Goal: Task Accomplishment & Management: Manage account settings

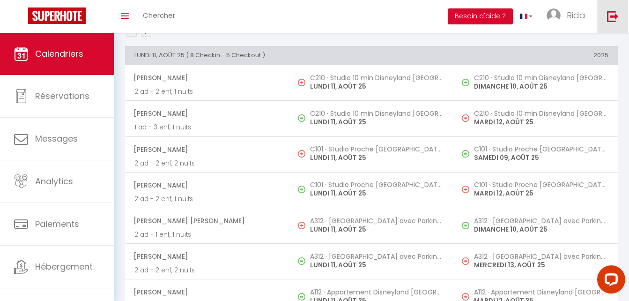
click at [611, 28] on link at bounding box center [612, 16] width 31 height 33
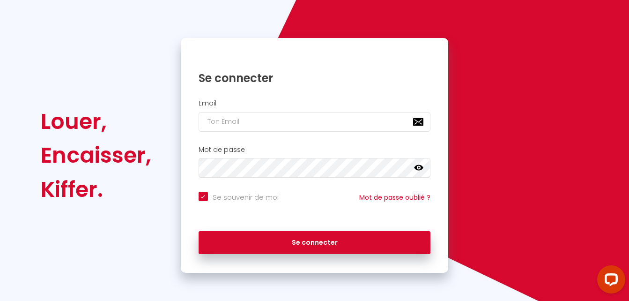
checkbox input "true"
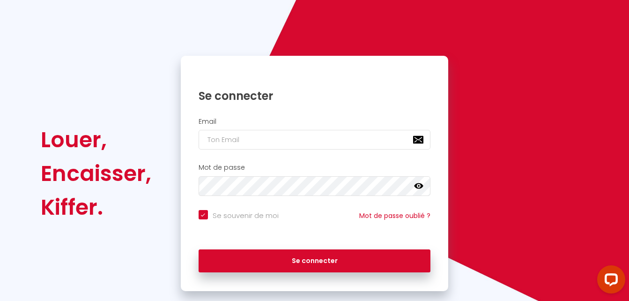
scroll to position [63, 0]
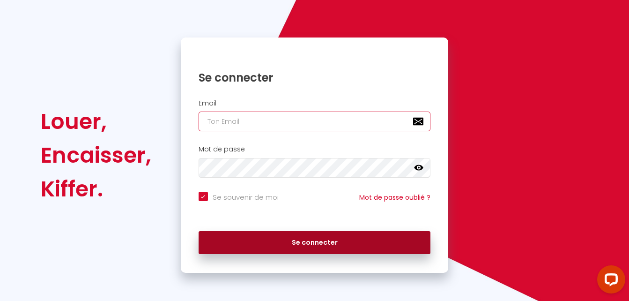
type input "[EMAIL_ADDRESS][DOMAIN_NAME]"
click at [340, 237] on button "Se connecter" at bounding box center [315, 242] width 232 height 23
checkbox input "true"
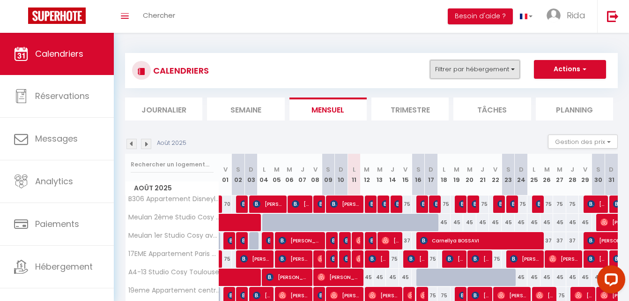
click at [449, 66] on button "Filtrer par hébergement" at bounding box center [475, 69] width 90 height 19
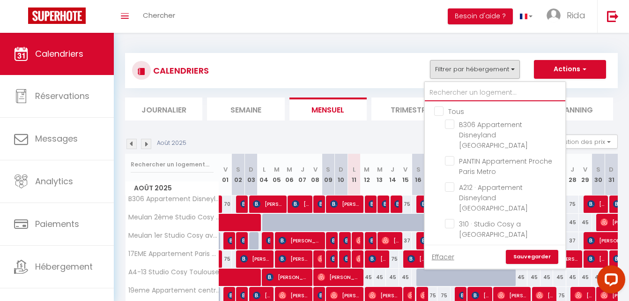
click at [441, 93] on input "text" at bounding box center [495, 92] width 140 height 17
type input "P"
checkbox input "false"
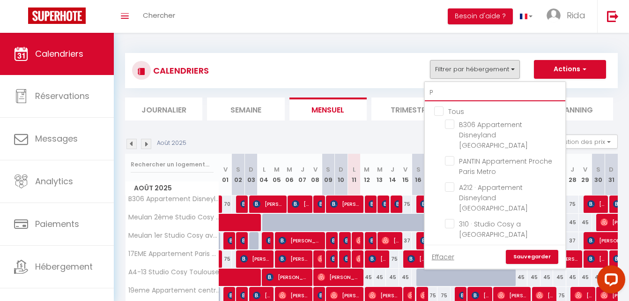
checkbox input "false"
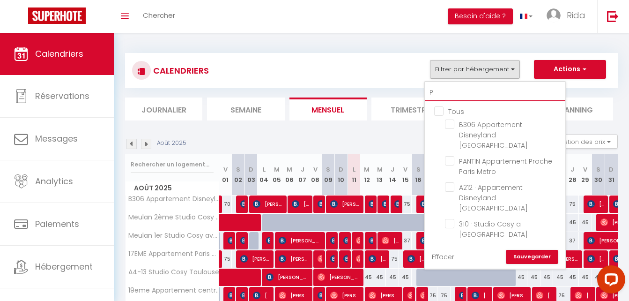
checkbox input "false"
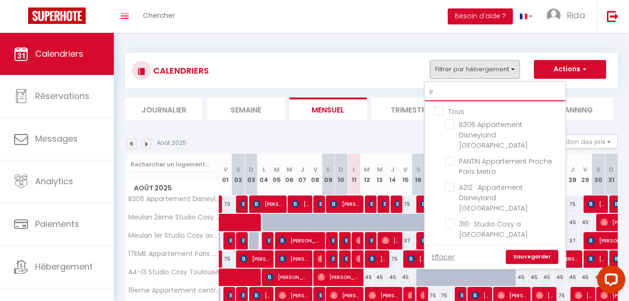
checkbox input "false"
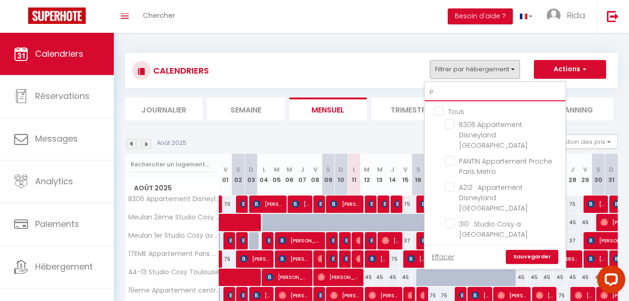
checkbox input "false"
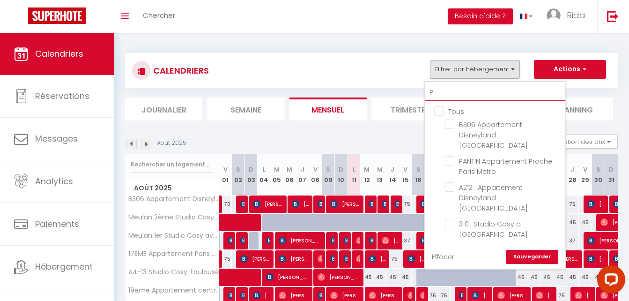
checkbox input "false"
type input "PE"
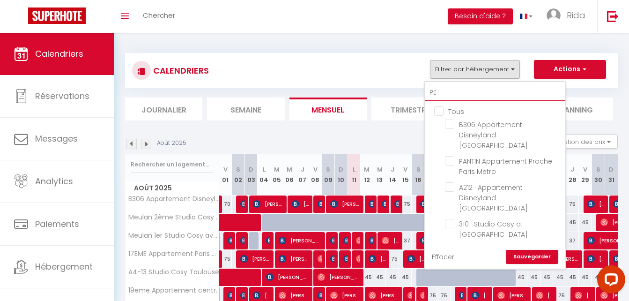
checkbox input "false"
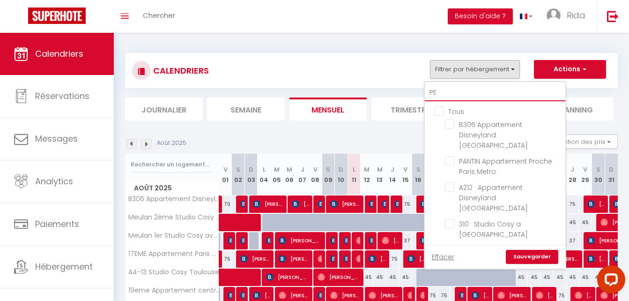
checkbox input "false"
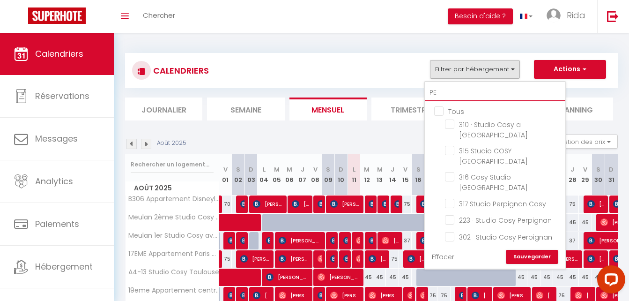
type input "PER"
checkbox input "false"
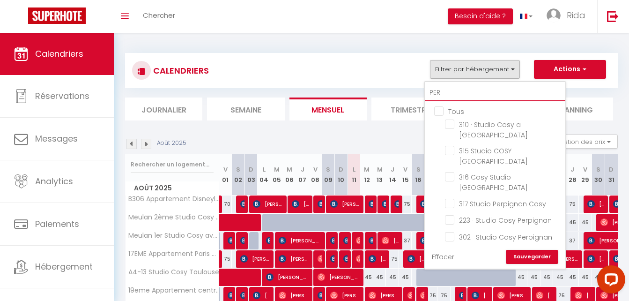
checkbox input "false"
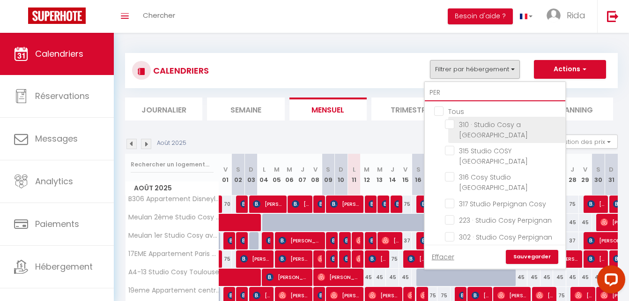
type input "PER"
click at [449, 125] on input "310 · Studio Cosy a [GEOGRAPHIC_DATA]" at bounding box center [503, 123] width 117 height 9
checkbox input "true"
checkbox input "false"
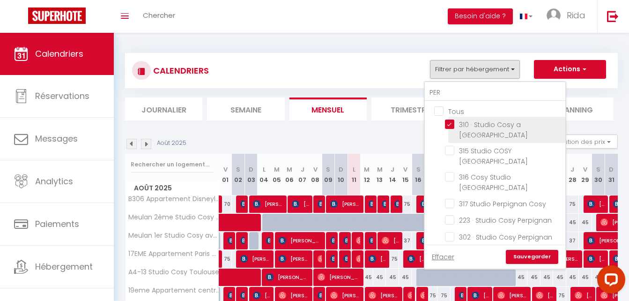
checkbox input "false"
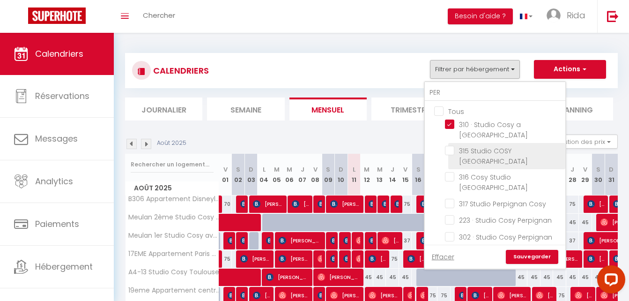
click at [451, 146] on input "315 Studio COSY [GEOGRAPHIC_DATA]" at bounding box center [503, 150] width 117 height 9
checkbox input "true"
checkbox input "false"
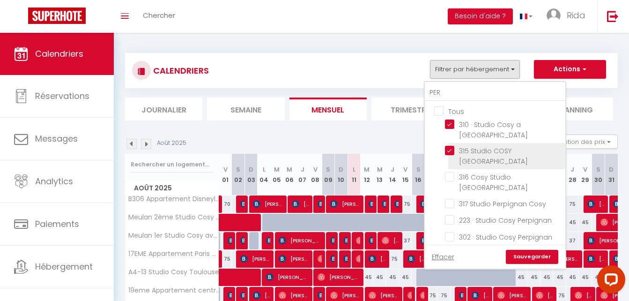
checkbox input "false"
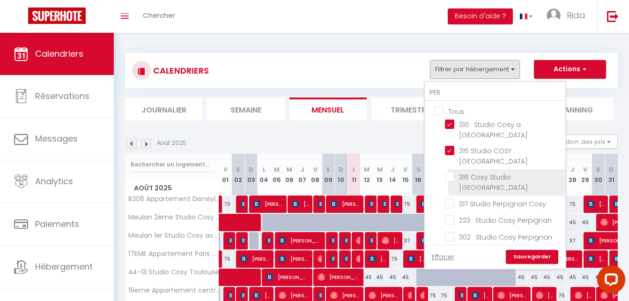
click at [451, 172] on input "316 Cosy Studio [GEOGRAPHIC_DATA]" at bounding box center [503, 176] width 117 height 9
checkbox input "true"
checkbox input "false"
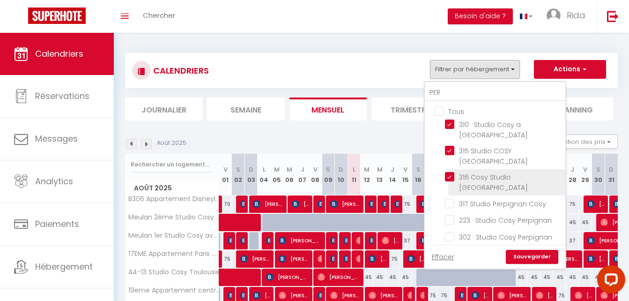
checkbox input "false"
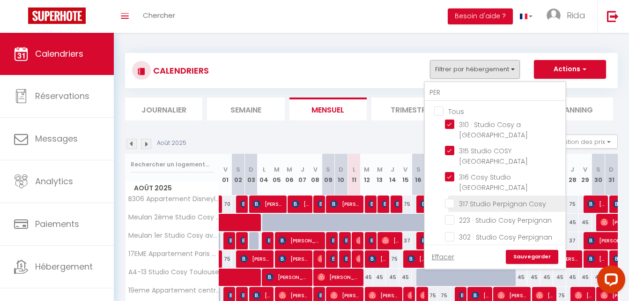
click at [451, 198] on input "317 Studio Perpignan Cosy" at bounding box center [503, 202] width 117 height 9
checkbox input "true"
checkbox input "false"
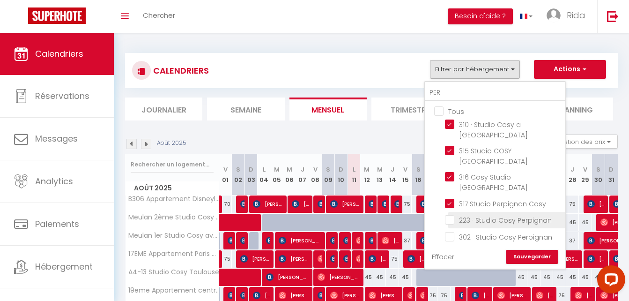
click at [447, 214] on input "223 · Studio Cosy Perpignan" at bounding box center [503, 218] width 117 height 9
checkbox input "true"
checkbox input "false"
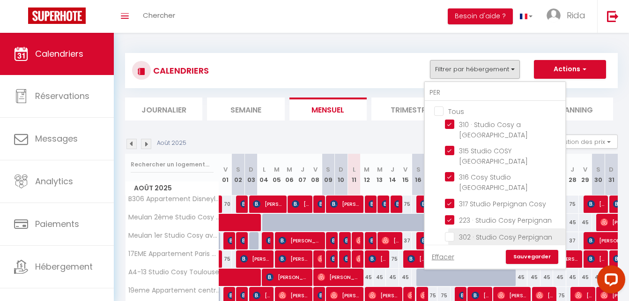
click at [449, 231] on input "302 · Studio Cosy Perpignan" at bounding box center [503, 235] width 117 height 9
checkbox input "true"
click at [449, 248] on input "314 · 314 Cosy Studio [GEOGRAPHIC_DATA]" at bounding box center [503, 252] width 117 height 9
checkbox input "true"
click at [530, 250] on link "Sauvegarder" at bounding box center [532, 257] width 52 height 14
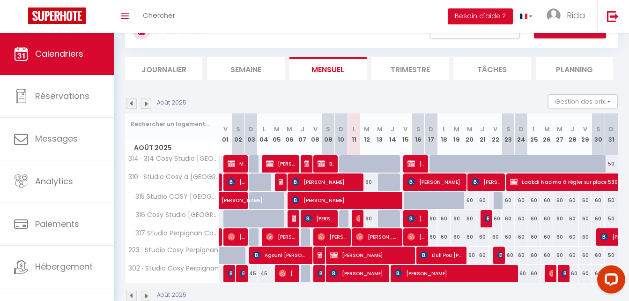
scroll to position [39, 0]
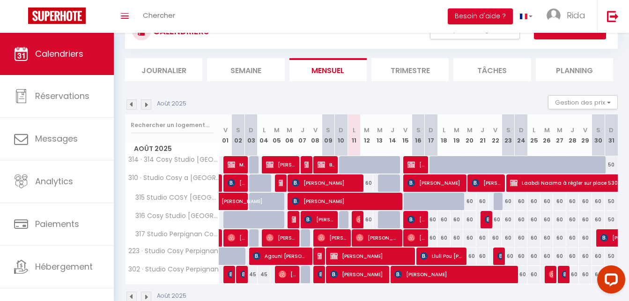
click at [367, 181] on div "60" at bounding box center [366, 182] width 13 height 17
type input "60"
type input "[DATE]"
type input "Mer 13 Août 2025"
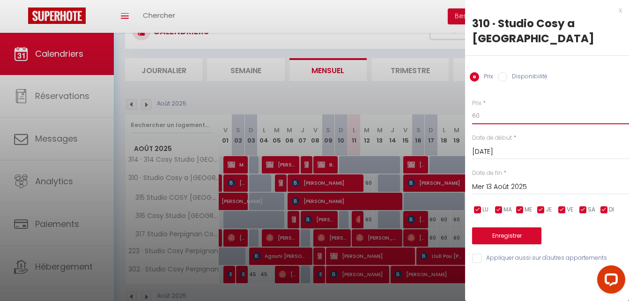
click at [487, 114] on input "60" at bounding box center [550, 115] width 157 height 17
type input "6"
type input "45"
click at [492, 185] on input "Mer 13 Août 2025" at bounding box center [550, 187] width 157 height 12
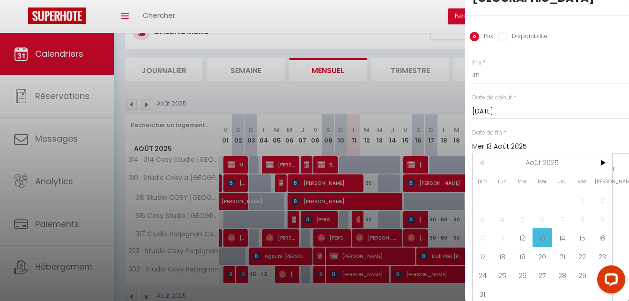
scroll to position [50, 0]
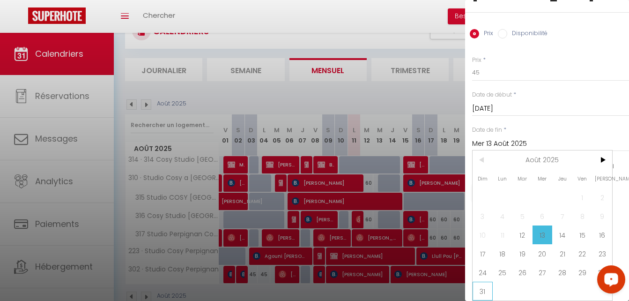
click at [481, 285] on span "31" at bounding box center [482, 290] width 20 height 19
type input "Dim 31 Août 2025"
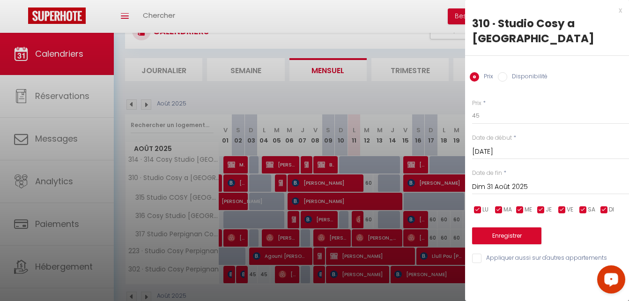
scroll to position [0, 0]
click at [507, 234] on button "Enregistrer" at bounding box center [506, 235] width 69 height 17
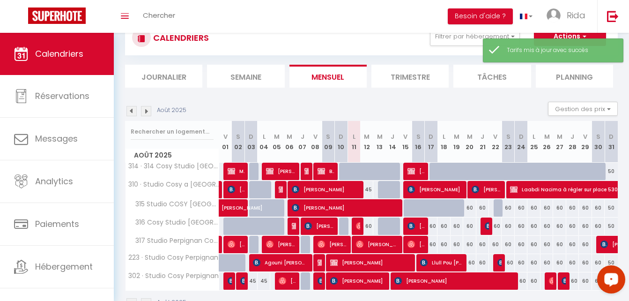
scroll to position [39, 0]
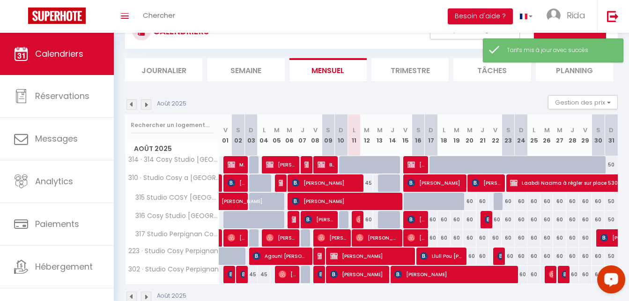
click at [469, 202] on div "60" at bounding box center [469, 200] width 13 height 17
type input "60"
type input "Mer 20 Août 2025"
type input "[DEMOGRAPHIC_DATA][DATE]"
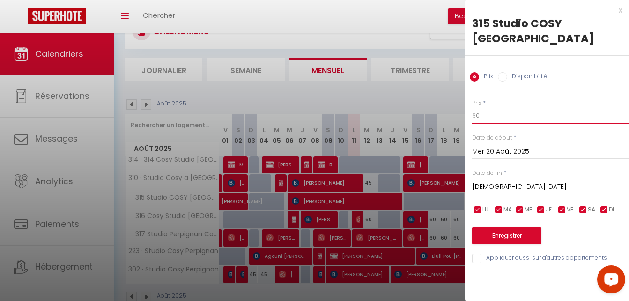
drag, startPoint x: 479, startPoint y: 100, endPoint x: 470, endPoint y: 101, distance: 9.9
click at [470, 101] on div "Prix * 60 Statut * Disponible Indisponible Date de début * [DATE] < [DATE] > Di…" at bounding box center [547, 175] width 164 height 177
type input "45"
click at [492, 181] on input "[DEMOGRAPHIC_DATA][DATE]" at bounding box center [550, 187] width 157 height 12
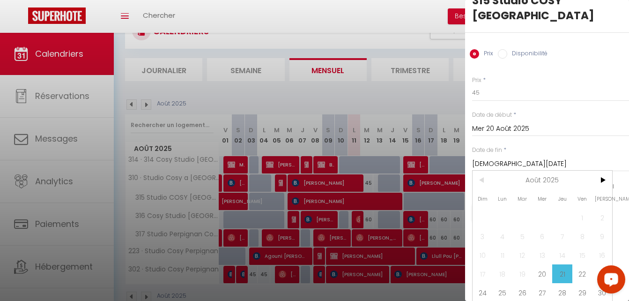
scroll to position [50, 0]
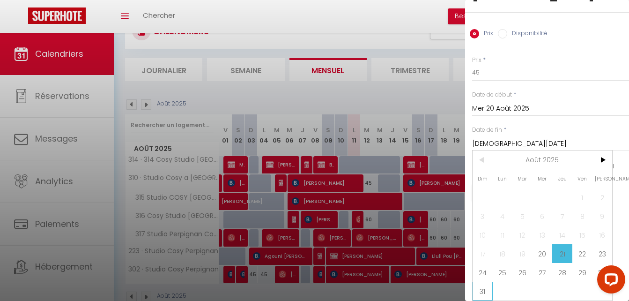
click at [482, 281] on span "31" at bounding box center [482, 290] width 20 height 19
type input "Dim 31 Août 2025"
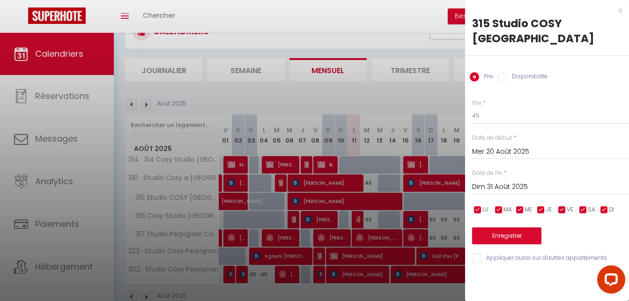
scroll to position [0, 0]
click at [499, 227] on button "Enregistrer" at bounding box center [506, 235] width 69 height 17
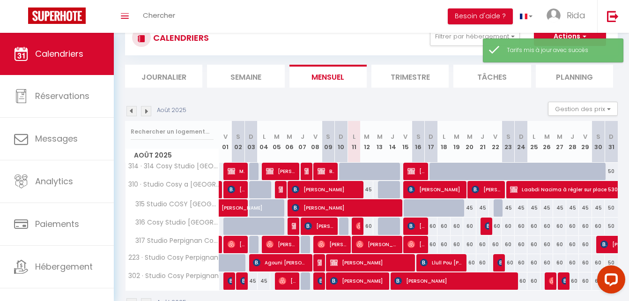
scroll to position [39, 0]
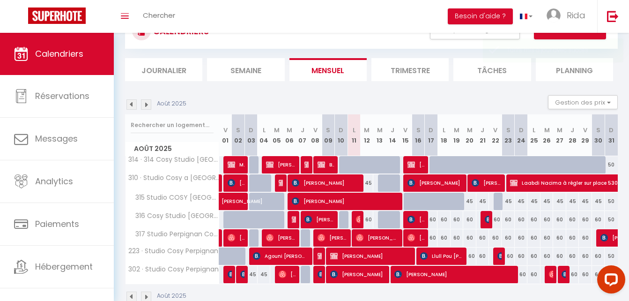
click at [367, 218] on div "60" at bounding box center [366, 219] width 13 height 17
type input "60"
type input "[DATE]"
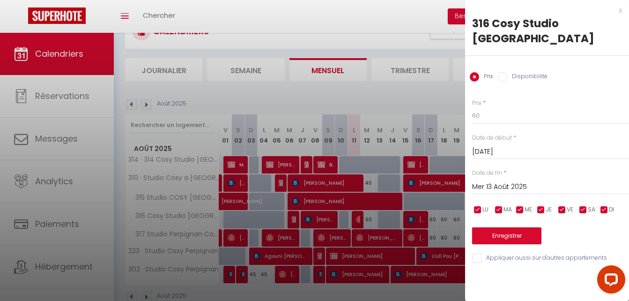
click at [487, 181] on input "Mer 13 Août 2025" at bounding box center [550, 187] width 157 height 12
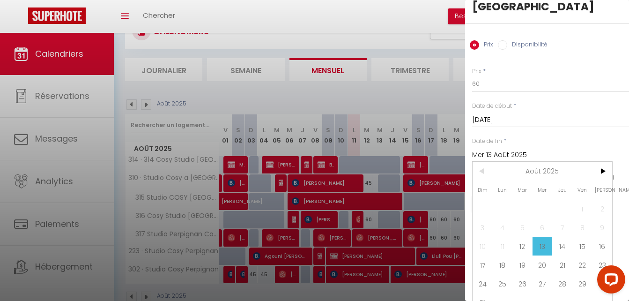
scroll to position [50, 0]
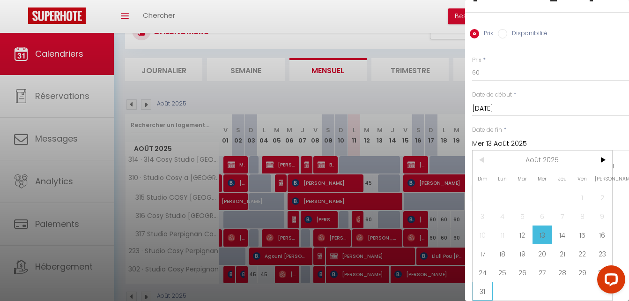
click at [484, 283] on span "31" at bounding box center [482, 290] width 20 height 19
type input "Dim 31 Août 2025"
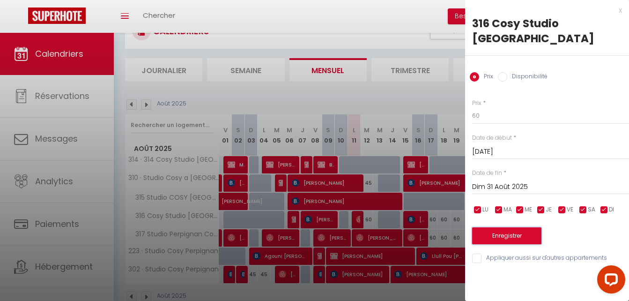
click at [494, 227] on button "Enregistrer" at bounding box center [506, 235] width 69 height 17
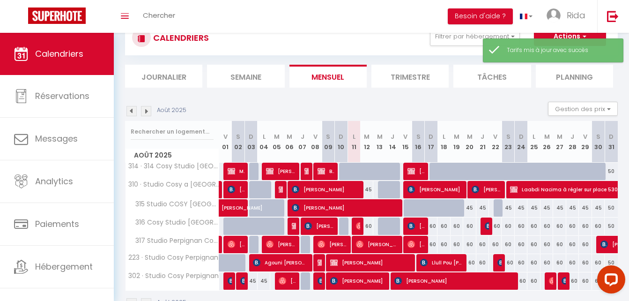
scroll to position [39, 0]
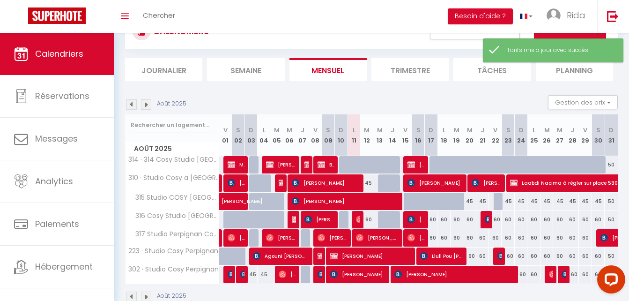
click at [431, 220] on div "60" at bounding box center [431, 219] width 13 height 17
type input "60"
type input "Dim 17 Août 2025"
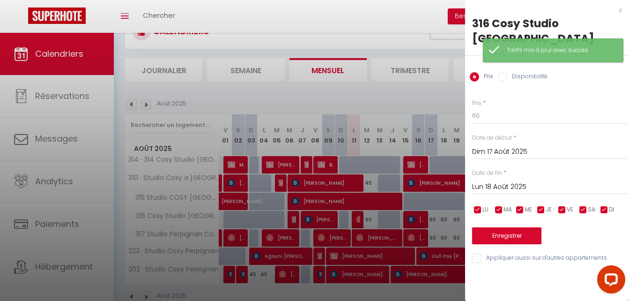
click at [514, 181] on input "Lun 18 Août 2025" at bounding box center [550, 187] width 157 height 12
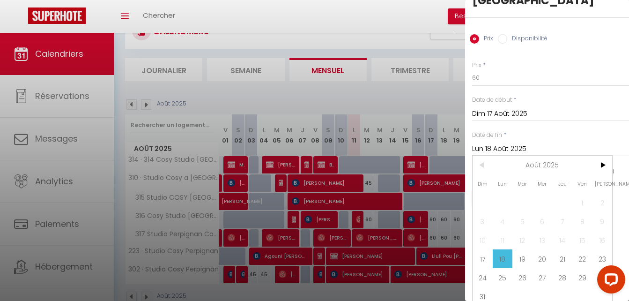
scroll to position [50, 0]
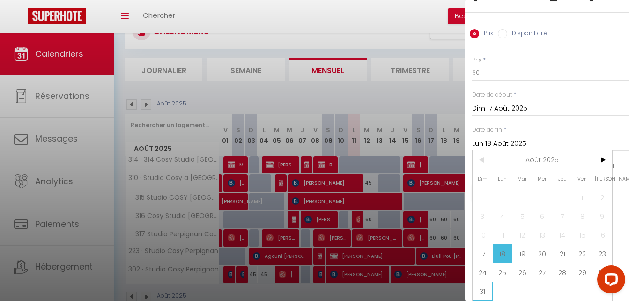
click at [481, 282] on span "31" at bounding box center [482, 290] width 20 height 19
type input "Dim 31 Août 2025"
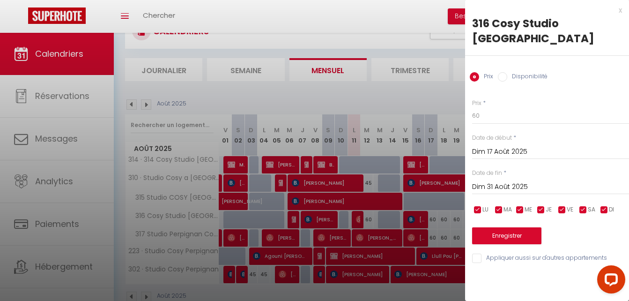
scroll to position [0, 0]
click at [507, 227] on button "Enregistrer" at bounding box center [506, 235] width 69 height 17
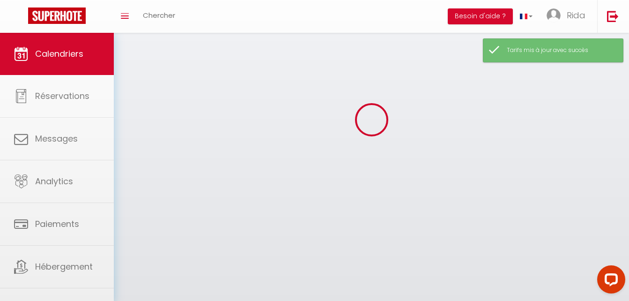
scroll to position [39, 0]
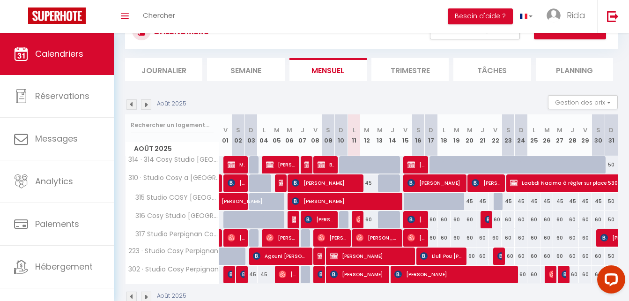
click at [433, 217] on div "60" at bounding box center [431, 219] width 13 height 17
type input "60"
type input "Dim 17 Août 2025"
type input "Lun 18 Août 2025"
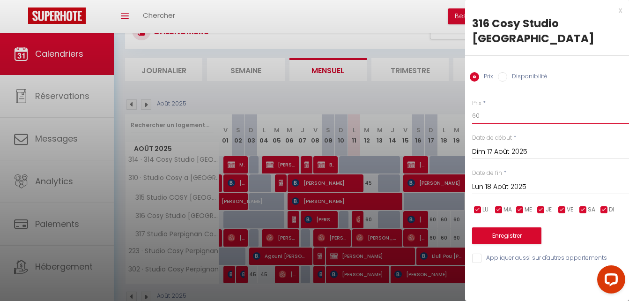
click at [521, 107] on input "60" at bounding box center [550, 115] width 157 height 17
type input "6"
type input "45"
click at [496, 181] on input "Lun 18 Août 2025" at bounding box center [550, 187] width 157 height 12
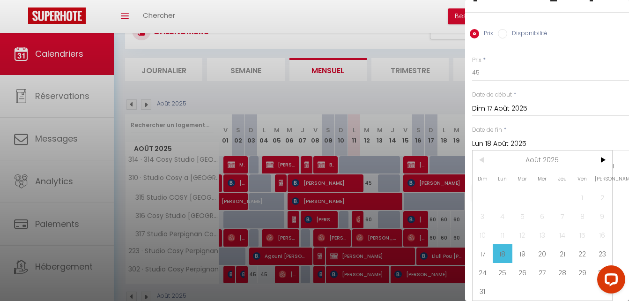
scroll to position [50, 0]
click at [483, 284] on span "31" at bounding box center [482, 290] width 20 height 19
type input "Dim 31 Août 2025"
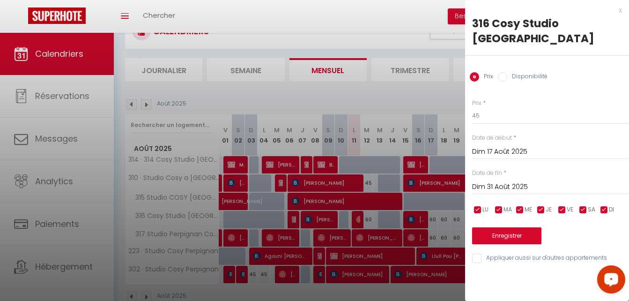
scroll to position [0, 0]
click at [496, 227] on button "Enregistrer" at bounding box center [506, 235] width 69 height 17
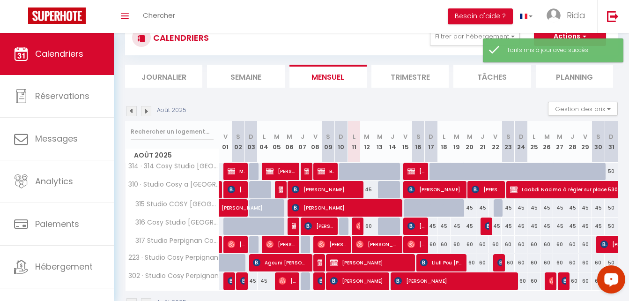
scroll to position [39, 0]
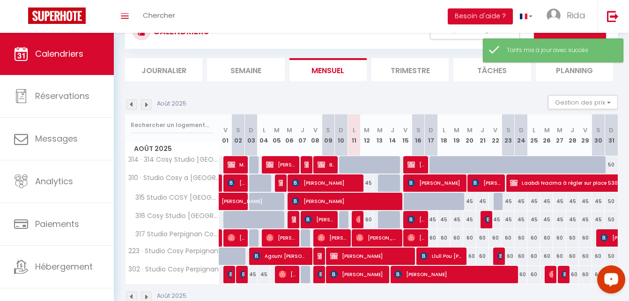
click at [366, 219] on div "60" at bounding box center [366, 219] width 13 height 17
type input "60"
type input "[DATE]"
type input "Mer 13 Août 2025"
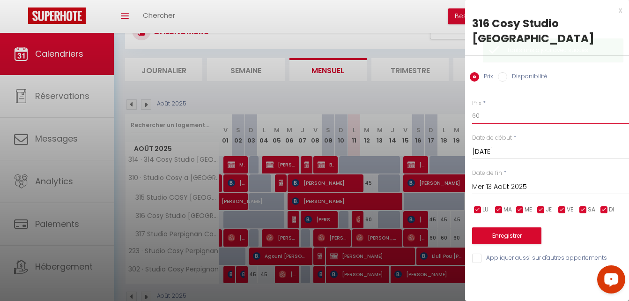
click at [488, 107] on input "60" at bounding box center [550, 115] width 157 height 17
type input "6"
type input "45"
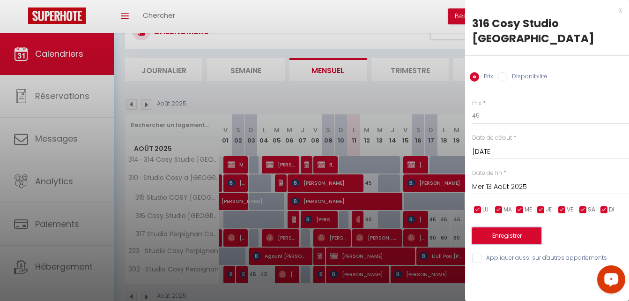
click at [497, 227] on button "Enregistrer" at bounding box center [506, 235] width 69 height 17
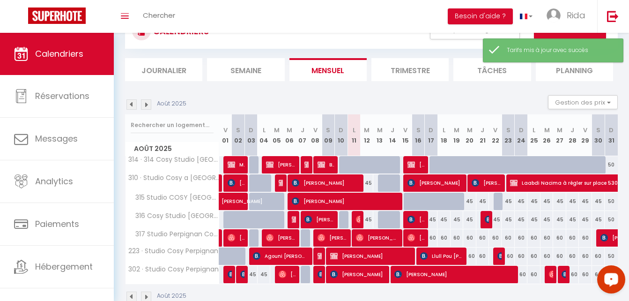
click at [434, 237] on div "60" at bounding box center [431, 237] width 13 height 17
type input "60"
type input "Dim 17 Août 2025"
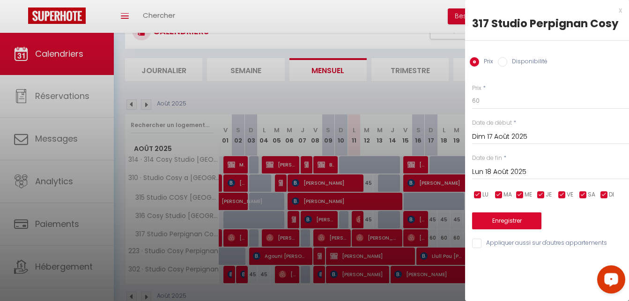
click at [506, 166] on input "Lun 18 Août 2025" at bounding box center [550, 172] width 157 height 12
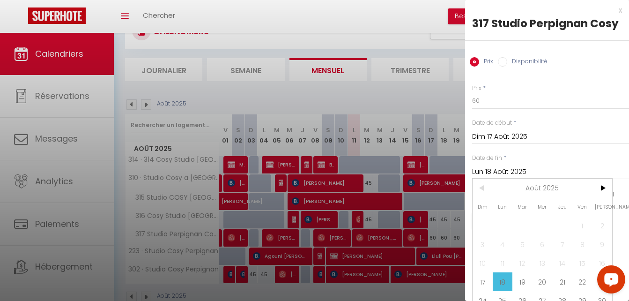
scroll to position [50, 0]
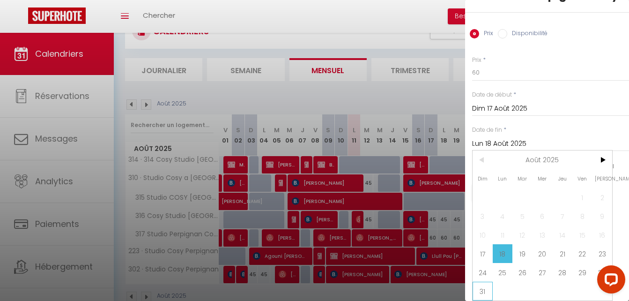
click at [484, 284] on span "31" at bounding box center [482, 290] width 20 height 19
type input "Dim 31 Août 2025"
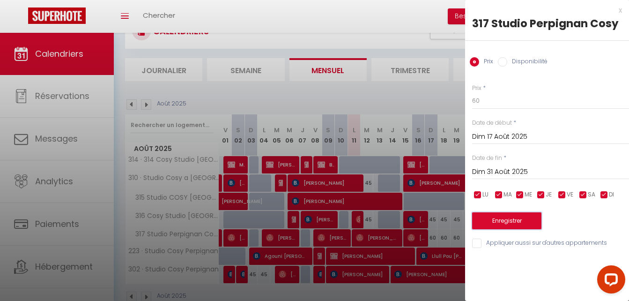
click at [501, 214] on button "Enregistrer" at bounding box center [506, 220] width 69 height 17
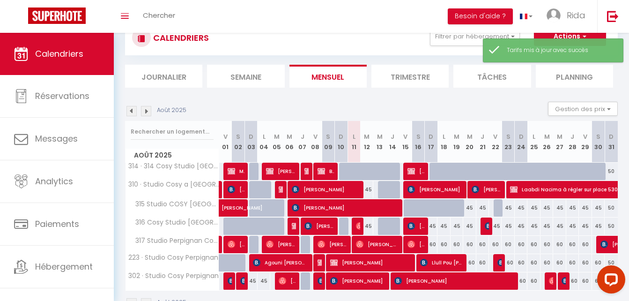
scroll to position [39, 0]
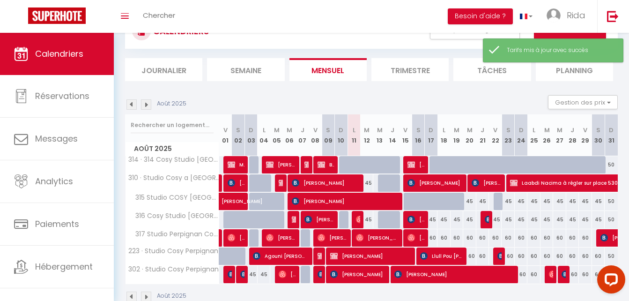
click at [435, 238] on div "60" at bounding box center [431, 237] width 13 height 17
type input "60"
type input "Dim 17 Août 2025"
type input "Lun 18 Août 2025"
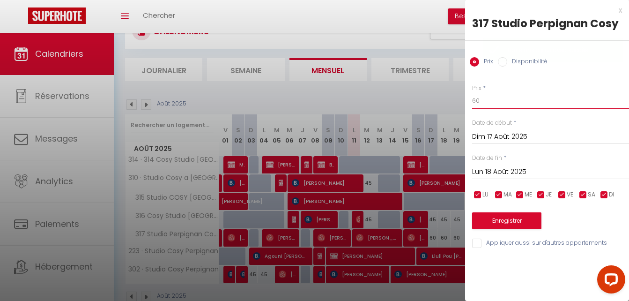
drag, startPoint x: 484, startPoint y: 100, endPoint x: 456, endPoint y: 103, distance: 28.3
click at [456, 103] on body "Questions et aide sur la MIGRATION - [GEOGRAPHIC_DATA] ouverte de 13 à 14h puis…" at bounding box center [314, 157] width 629 height 329
type input "45"
click at [492, 167] on input "Lun 18 Août 2025" at bounding box center [550, 172] width 157 height 12
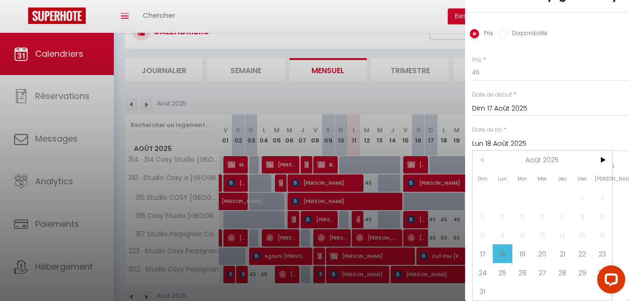
scroll to position [50, 0]
click at [482, 281] on span "31" at bounding box center [482, 290] width 20 height 19
type input "Dim 31 Août 2025"
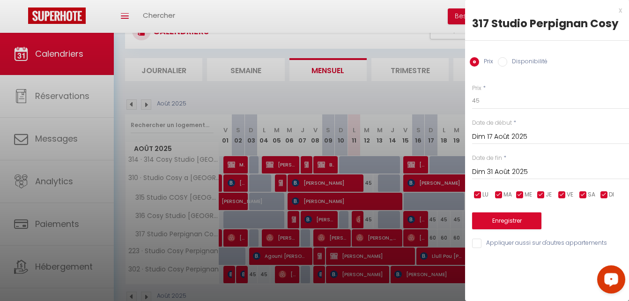
scroll to position [0, 0]
click at [505, 222] on button "Enregistrer" at bounding box center [506, 220] width 69 height 17
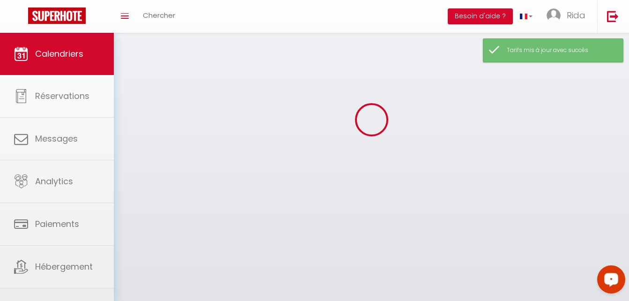
scroll to position [39, 0]
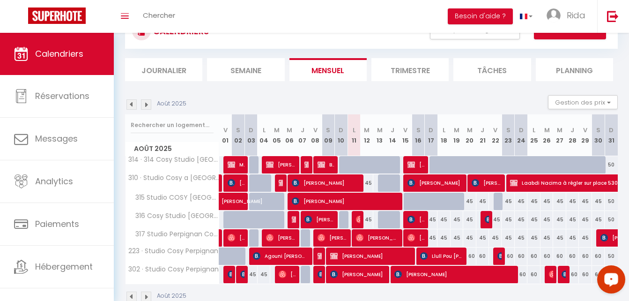
click at [472, 257] on div "60" at bounding box center [469, 255] width 13 height 17
type input "60"
type input "Mer 20 Août 2025"
type input "[DEMOGRAPHIC_DATA][DATE]"
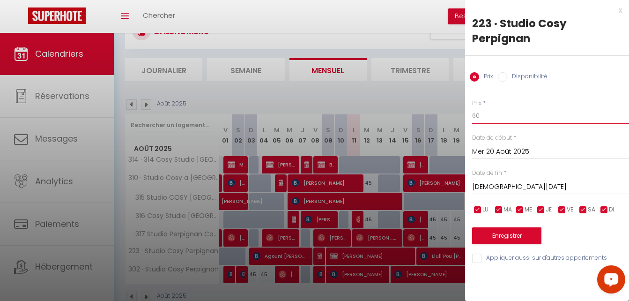
drag, startPoint x: 493, startPoint y: 118, endPoint x: 456, endPoint y: 125, distance: 37.3
click at [456, 125] on body "Questions et aide sur la MIGRATION - [GEOGRAPHIC_DATA] ouverte de 13 à 14h puis…" at bounding box center [314, 157] width 629 height 329
type input "45"
click at [508, 183] on input "[DEMOGRAPHIC_DATA][DATE]" at bounding box center [550, 187] width 157 height 12
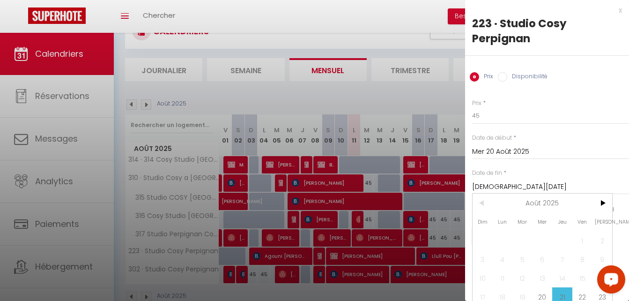
scroll to position [50, 0]
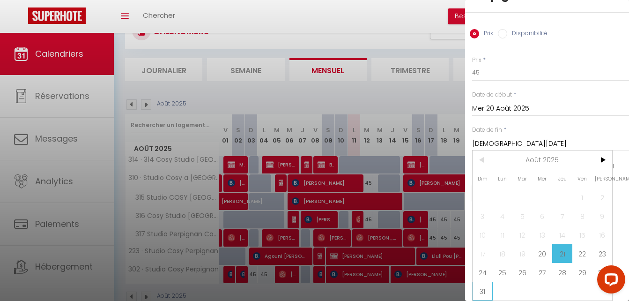
click at [475, 287] on span "31" at bounding box center [482, 290] width 20 height 19
type input "Dim 31 Août 2025"
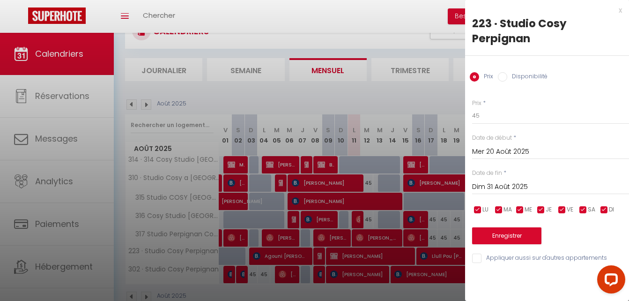
scroll to position [0, 0]
click at [518, 242] on button "Enregistrer" at bounding box center [506, 235] width 69 height 17
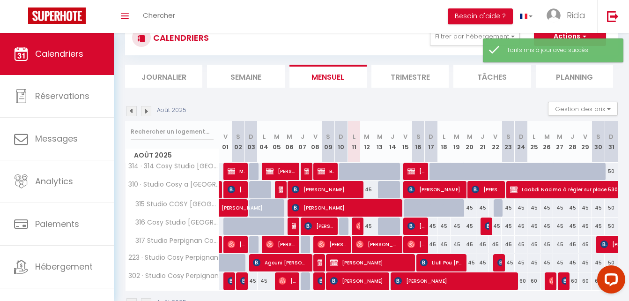
scroll to position [39, 0]
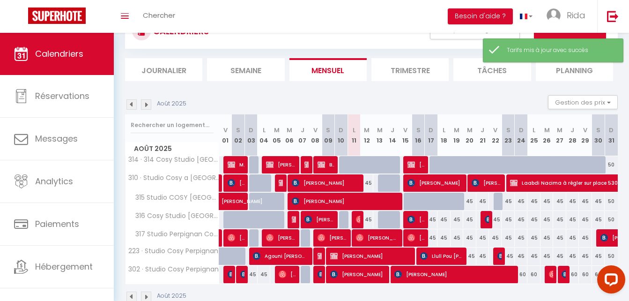
click at [523, 279] on div "60" at bounding box center [521, 273] width 13 height 17
type input "60"
type input "Dim 24 Août 2025"
type input "Lun 25 Août 2025"
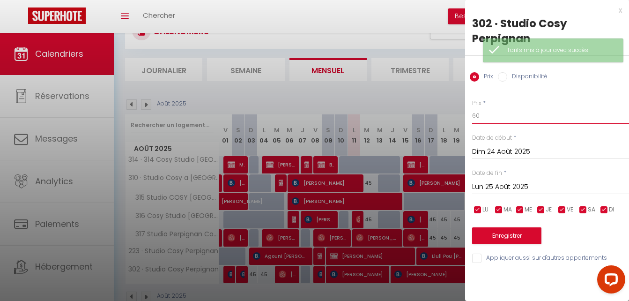
drag, startPoint x: 483, startPoint y: 113, endPoint x: 455, endPoint y: 120, distance: 28.8
click at [455, 120] on body "Questions et aide sur la MIGRATION - [GEOGRAPHIC_DATA] ouverte de 13 à 14h puis…" at bounding box center [314, 157] width 629 height 329
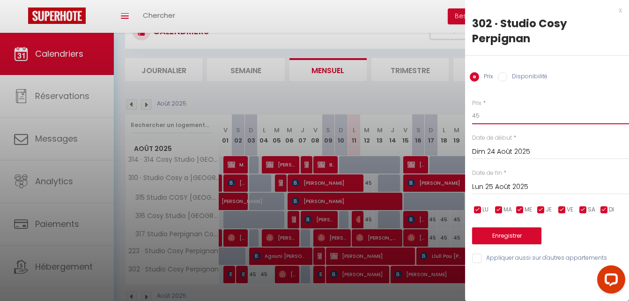
type input "45"
click at [509, 233] on button "Enregistrer" at bounding box center [506, 235] width 69 height 17
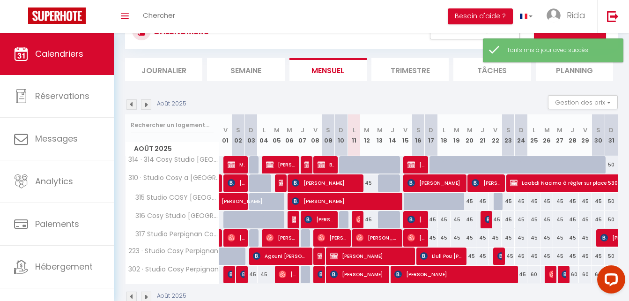
click at [532, 275] on div "60" at bounding box center [533, 273] width 13 height 17
type input "60"
type input "Lun 25 Août 2025"
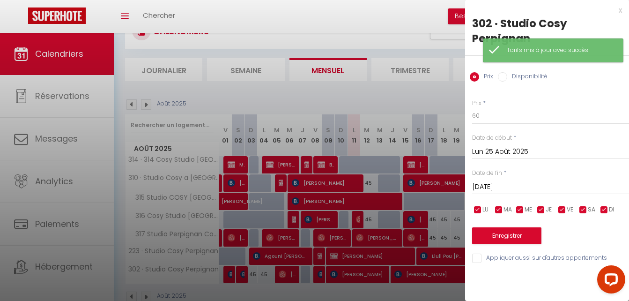
click at [475, 186] on input "[DATE]" at bounding box center [550, 187] width 157 height 12
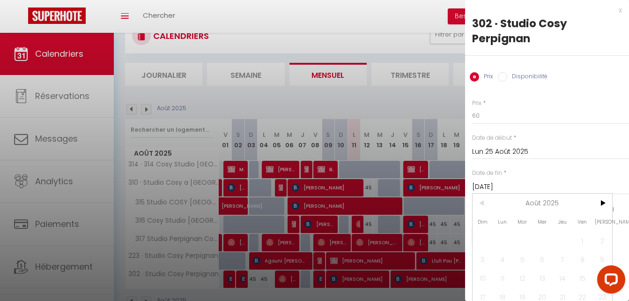
scroll to position [50, 0]
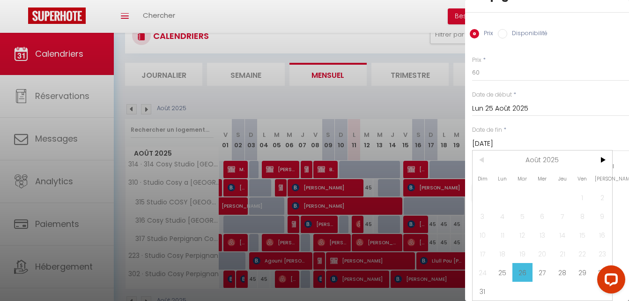
drag, startPoint x: 626, startPoint y: 220, endPoint x: 36, endPoint y: 25, distance: 621.4
click at [479, 281] on span "31" at bounding box center [482, 290] width 20 height 19
type input "Dim 31 Août 2025"
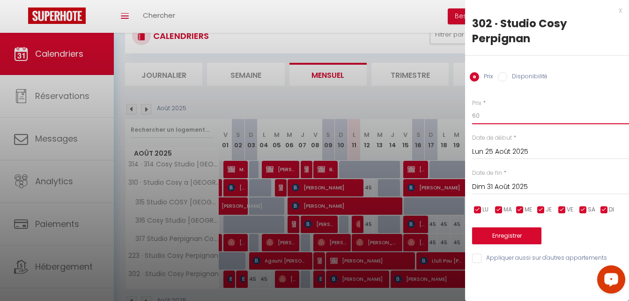
drag, startPoint x: 493, startPoint y: 118, endPoint x: 453, endPoint y: 119, distance: 39.3
click at [453, 119] on body "Questions et aide sur la MIGRATION - [GEOGRAPHIC_DATA] ouverte de 13 à 14h puis…" at bounding box center [314, 162] width 629 height 329
type input "45"
click at [496, 228] on button "Enregistrer" at bounding box center [506, 235] width 69 height 17
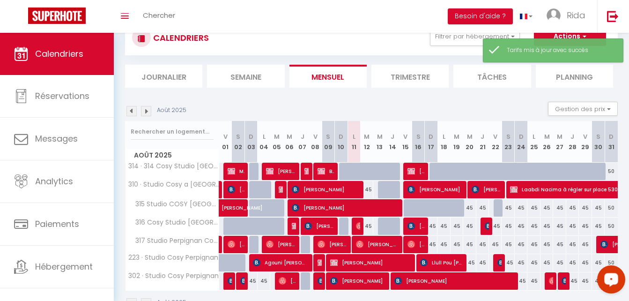
scroll to position [35, 0]
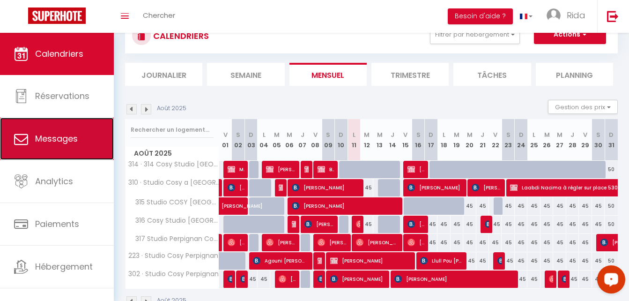
click at [86, 138] on link "Messages" at bounding box center [57, 139] width 114 height 42
select select "message"
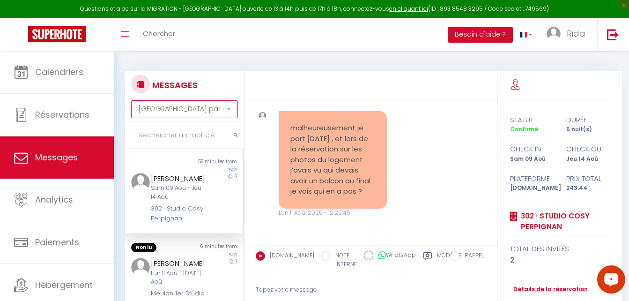
click at [206, 108] on select "[GEOGRAPHIC_DATA] par date de réservation Trier par date de message" at bounding box center [184, 109] width 107 height 18
click at [425, 158] on div "malheureusement je part [DATE] , et lors de la réservation sur les photos du lo…" at bounding box center [372, 163] width 241 height 143
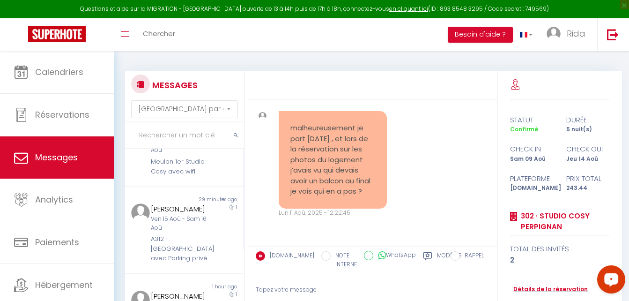
scroll to position [129, 0]
click at [204, 170] on div "[PERSON_NAME] 11 Aoû - [DATE] Aoû Meulan 1er Studio Cosy avec wifi" at bounding box center [179, 153] width 69 height 50
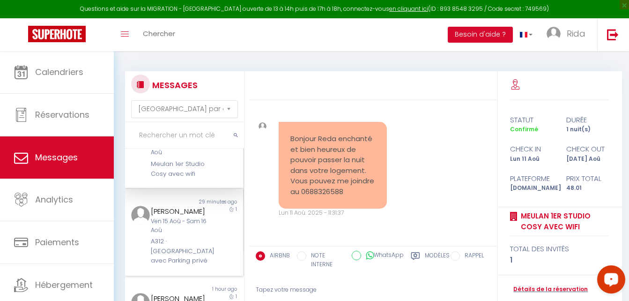
click at [204, 220] on div "[PERSON_NAME] 15 Aoû - Sam 16 Aoû A312 · [GEOGRAPHIC_DATA] avec Parking privé" at bounding box center [179, 236] width 69 height 60
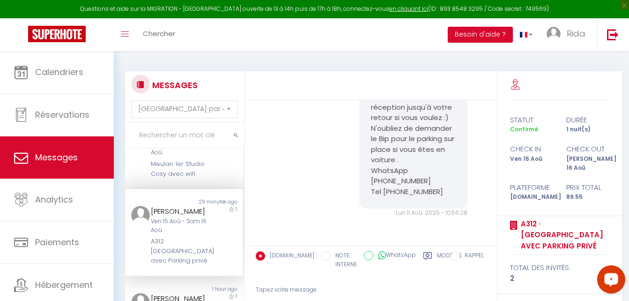
scroll to position [1709, 0]
click at [197, 157] on div "[PERSON_NAME] 11 Aoû - [DATE] Aoû Meulan 1er Studio Cosy avec wifi" at bounding box center [179, 153] width 69 height 50
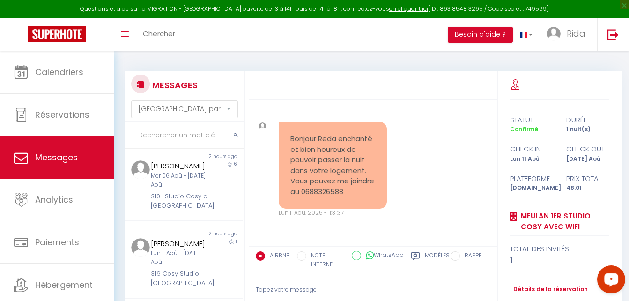
scroll to position [520, 0]
click at [173, 192] on div "Mer 06 Aoû - [DATE] Aoû" at bounding box center [179, 183] width 57 height 18
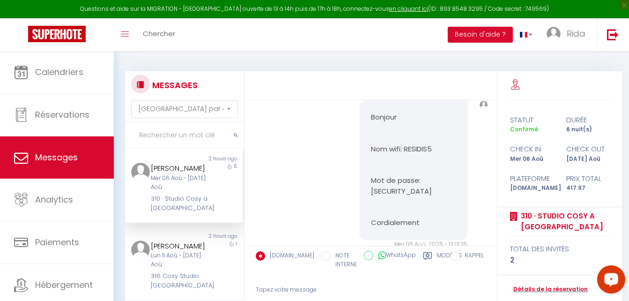
scroll to position [3417, 0]
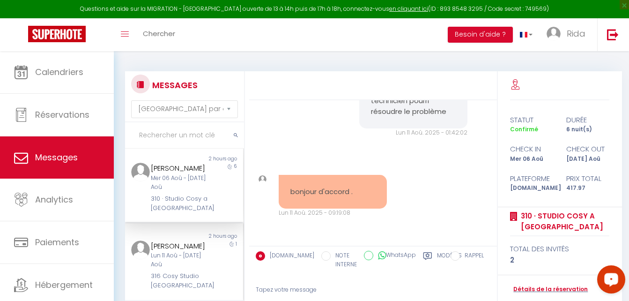
click at [178, 269] on div "Lun 11 Aoû - [DATE] Aoû" at bounding box center [179, 260] width 57 height 18
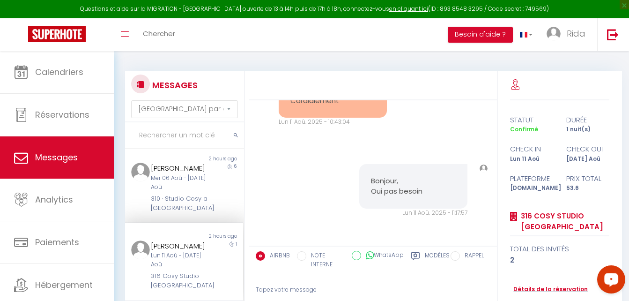
scroll to position [2288, 0]
